Goal: Task Accomplishment & Management: Manage account settings

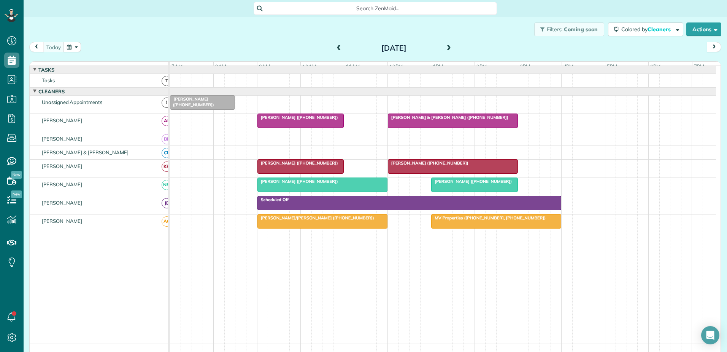
scroll to position [3, 3]
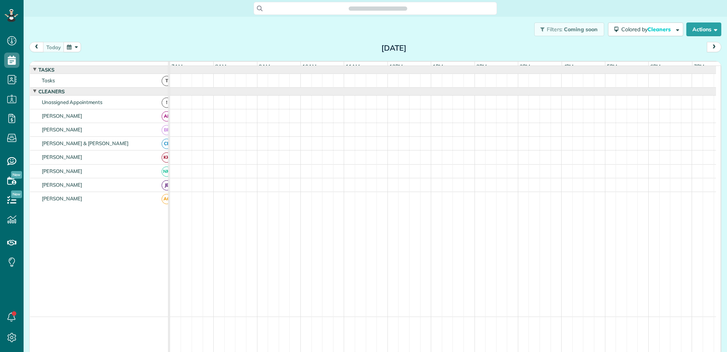
scroll to position [3, 3]
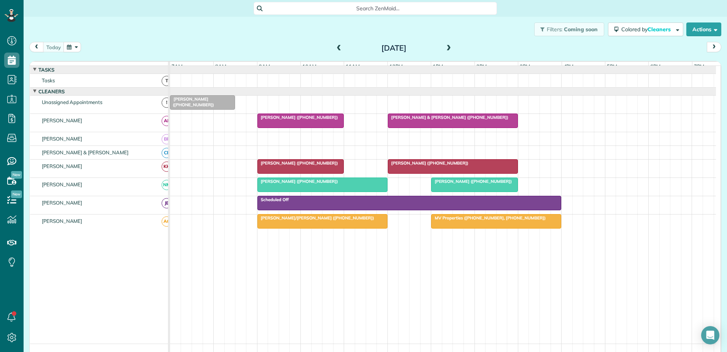
click at [292, 173] on div at bounding box center [301, 166] width 86 height 14
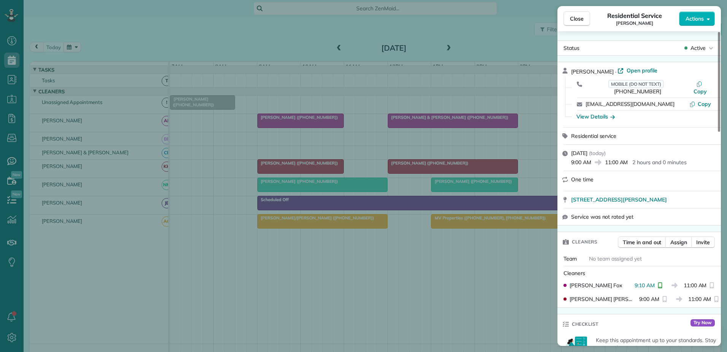
click at [444, 173] on div "Close Residential Service [PERSON_NAME] Actions Status Active [PERSON_NAME] · O…" at bounding box center [363, 176] width 727 height 352
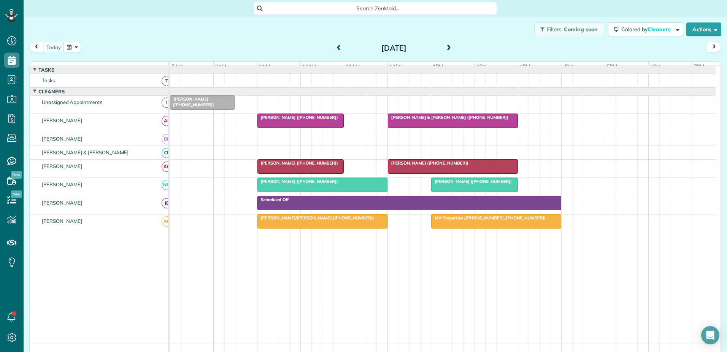
click at [441, 173] on div at bounding box center [452, 166] width 129 height 14
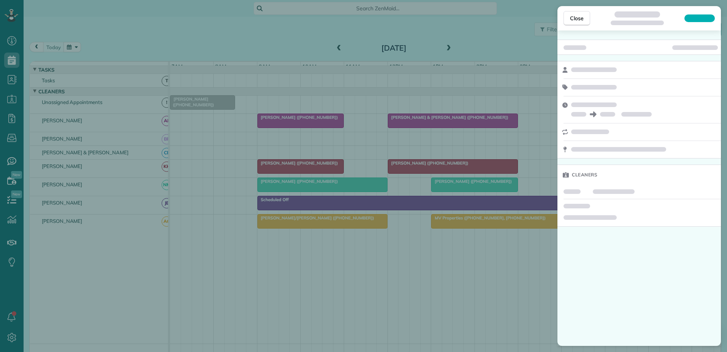
click at [427, 173] on div "Close Cleaners" at bounding box center [363, 176] width 727 height 352
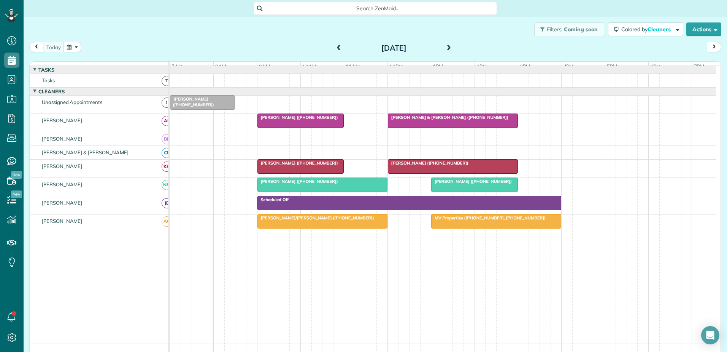
click at [336, 46] on span at bounding box center [339, 48] width 8 height 7
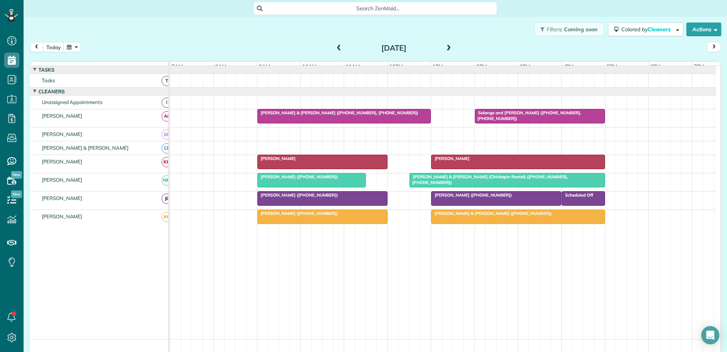
click at [320, 161] on div "[PERSON_NAME]" at bounding box center [323, 158] width 126 height 5
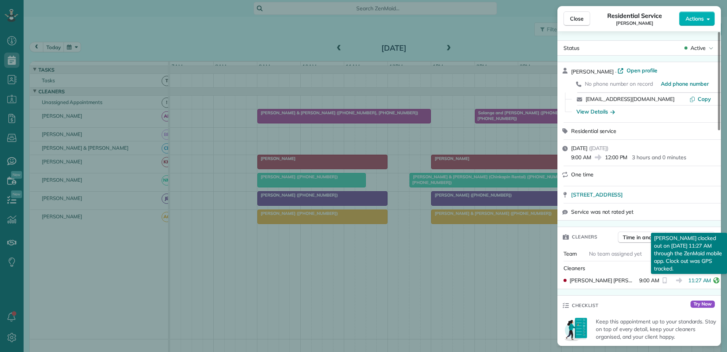
click at [714, 280] on icon "reset" at bounding box center [717, 280] width 6 height 6
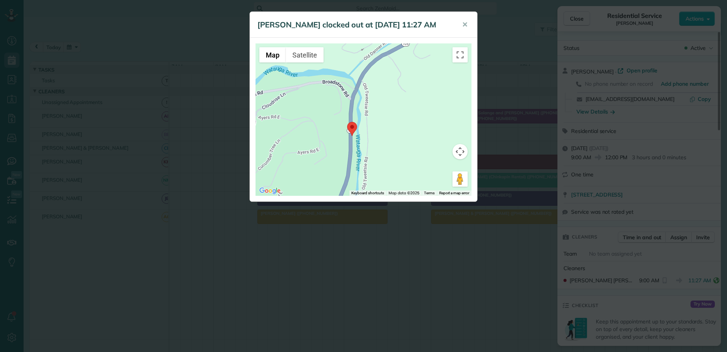
drag, startPoint x: 354, startPoint y: 127, endPoint x: 471, endPoint y: 315, distance: 221.7
click at [471, 315] on div "[PERSON_NAME] clocked out at [DATE] 11:27 AM ✕ ← Move left → Move right ↑ Move …" at bounding box center [363, 176] width 727 height 352
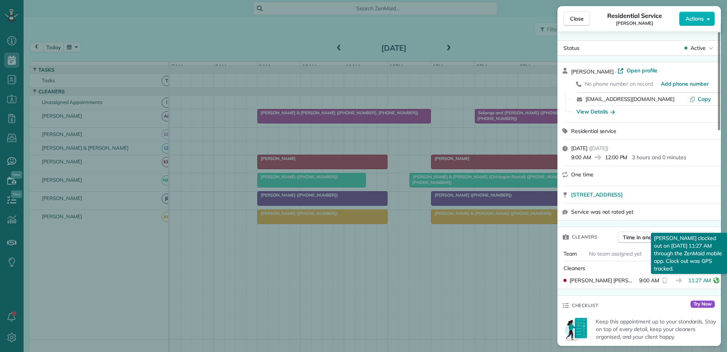
click at [714, 277] on icon "reset" at bounding box center [717, 280] width 6 height 6
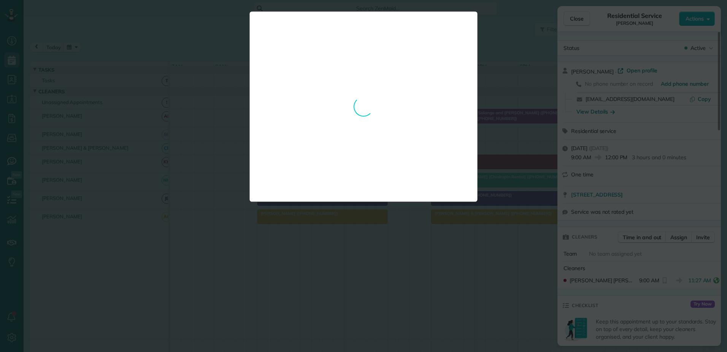
click at [351, 150] on div "[PERSON_NAME] clocked out at [DATE] 11:27 AM ✕ ← Move left → Move right ↑ Move …" at bounding box center [364, 106] width 228 height 190
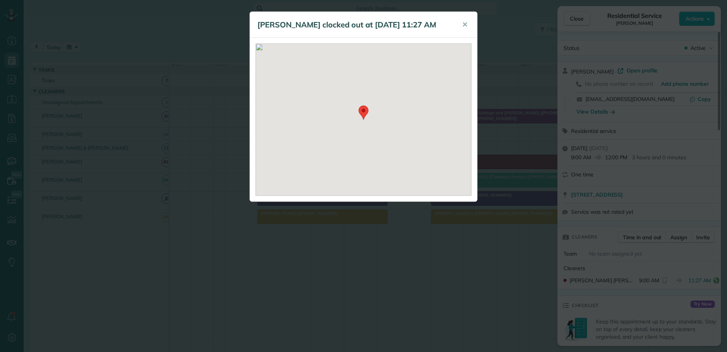
click at [493, 105] on div "[PERSON_NAME] clocked out at [DATE] 11:27 AM ✕" at bounding box center [363, 176] width 727 height 352
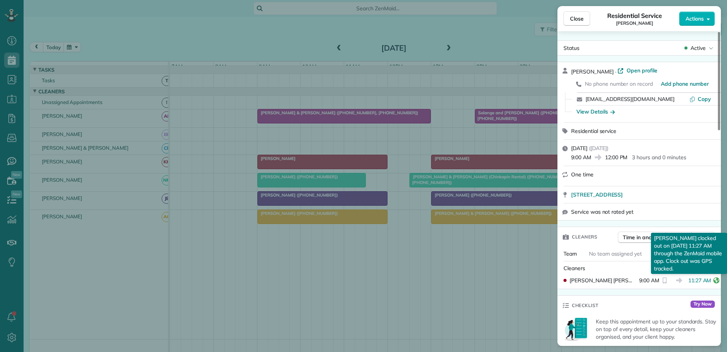
click at [714, 279] on icon "reset" at bounding box center [717, 280] width 6 height 6
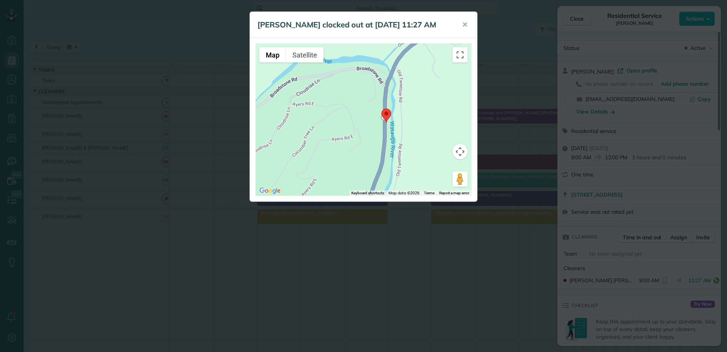
drag, startPoint x: 349, startPoint y: 123, endPoint x: 423, endPoint y: 188, distance: 98.9
click at [423, 188] on div at bounding box center [364, 119] width 216 height 152
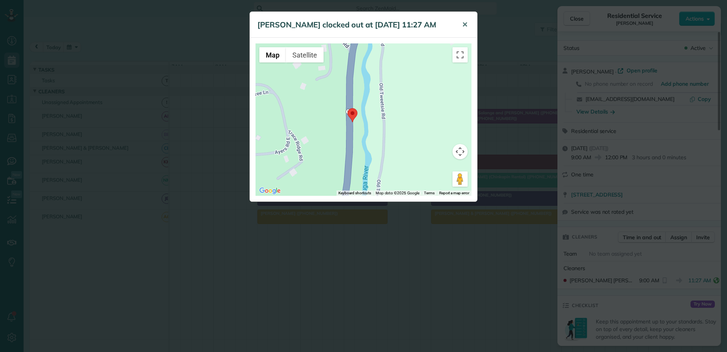
click at [466, 25] on span "✕" at bounding box center [465, 24] width 6 height 9
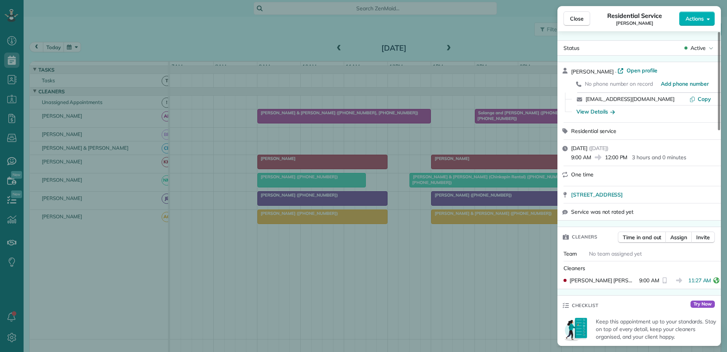
click at [479, 134] on div "Close Residential Service [PERSON_NAME] Actions Status Active [PERSON_NAME] · O…" at bounding box center [363, 176] width 727 height 352
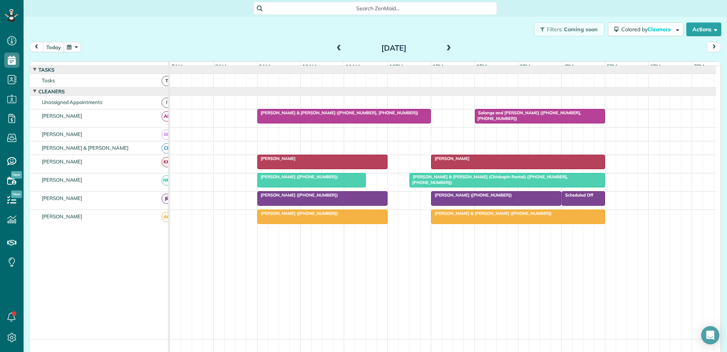
click at [475, 161] on div "[PERSON_NAME]" at bounding box center [518, 158] width 169 height 5
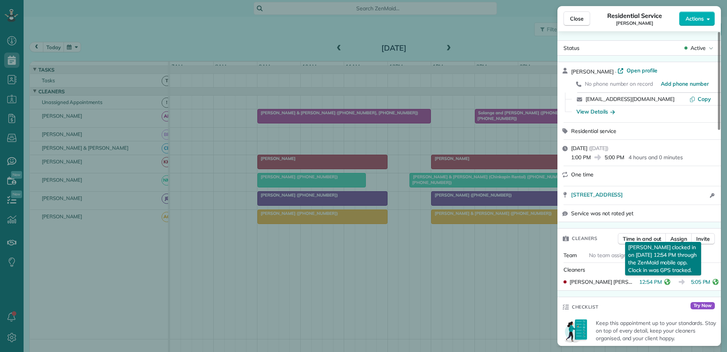
click at [665, 282] on icon "reset" at bounding box center [668, 282] width 6 height 6
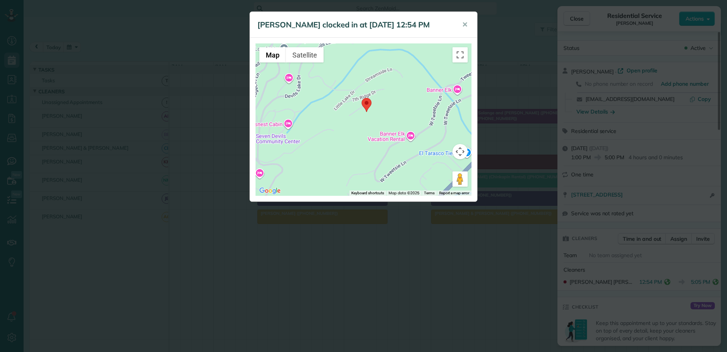
drag, startPoint x: 333, startPoint y: 100, endPoint x: 364, endPoint y: 116, distance: 35.4
click at [364, 116] on div at bounding box center [364, 119] width 216 height 152
drag, startPoint x: 412, startPoint y: 249, endPoint x: 476, endPoint y: 258, distance: 63.8
click at [417, 251] on div "[PERSON_NAME] clocked in at [DATE] 12:54 PM ✕ ← Move left → Move right ↑ Move u…" at bounding box center [363, 176] width 727 height 352
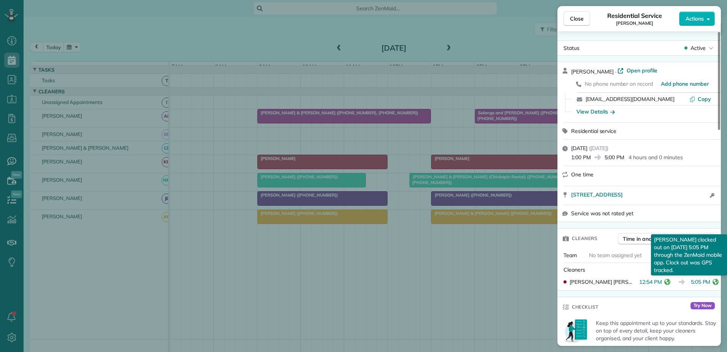
click at [713, 280] on icon "reset" at bounding box center [716, 282] width 6 height 6
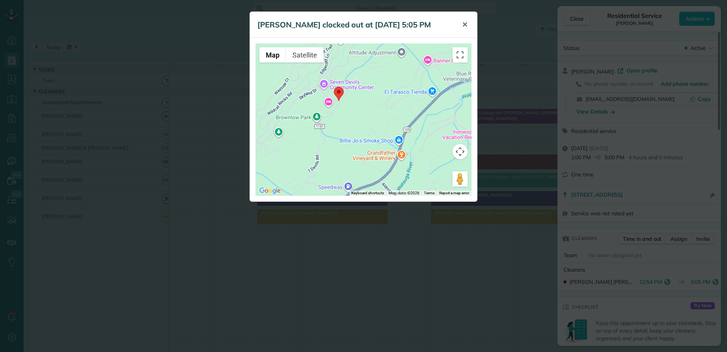
click at [469, 22] on button "✕" at bounding box center [465, 25] width 17 height 18
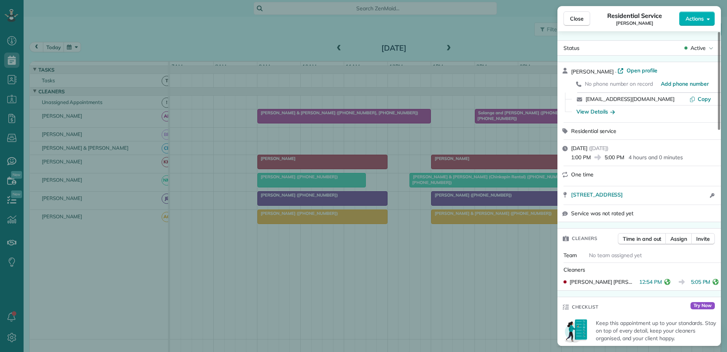
click at [516, 107] on div "Close Residential Service [PERSON_NAME] Actions Status Active [PERSON_NAME] · O…" at bounding box center [363, 176] width 727 height 352
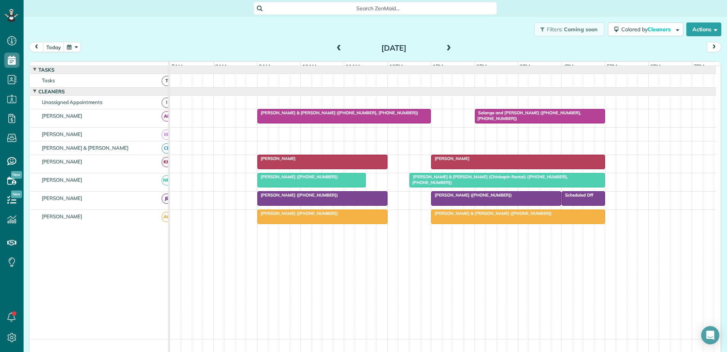
click at [357, 167] on div at bounding box center [322, 162] width 129 height 14
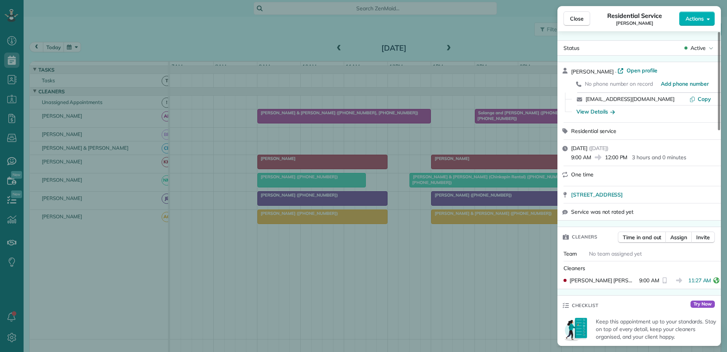
click at [349, 92] on div "Close Residential Service [PERSON_NAME] Actions Status Active [PERSON_NAME] · O…" at bounding box center [363, 176] width 727 height 352
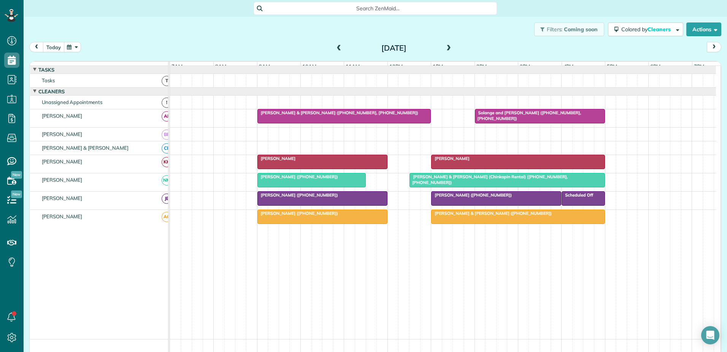
click at [53, 45] on button "today" at bounding box center [53, 47] width 21 height 10
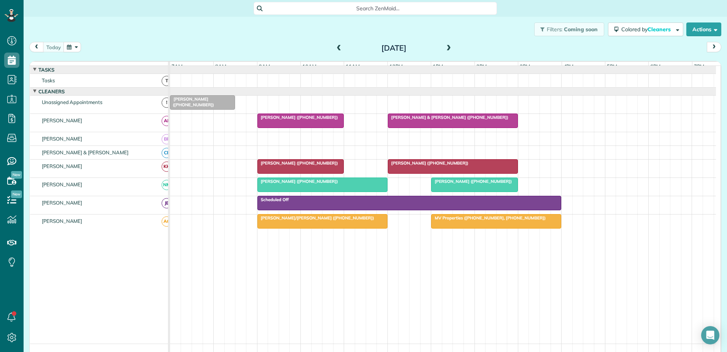
click at [445, 48] on span at bounding box center [449, 48] width 8 height 7
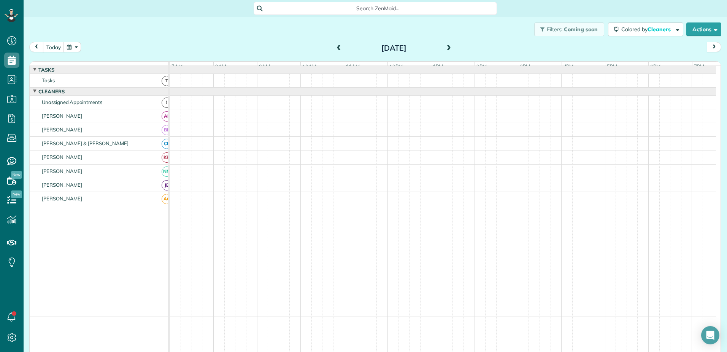
click at [445, 48] on span at bounding box center [449, 48] width 8 height 7
click at [54, 48] on button "today" at bounding box center [53, 47] width 21 height 10
